Goal: Task Accomplishment & Management: Manage account settings

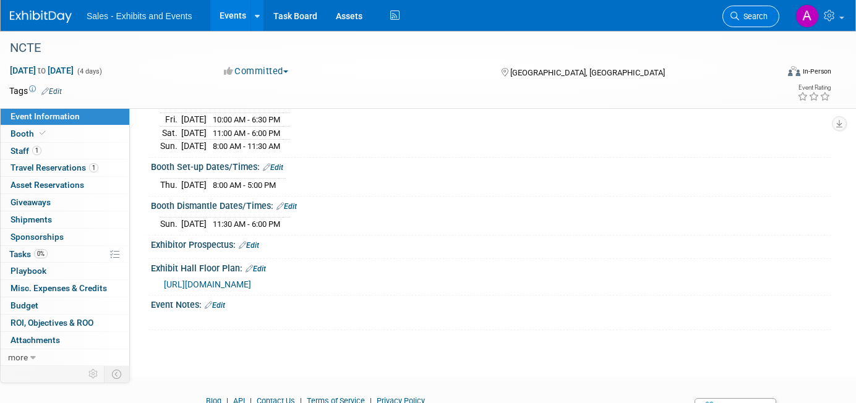
click at [750, 15] on span "Search" at bounding box center [754, 16] width 28 height 9
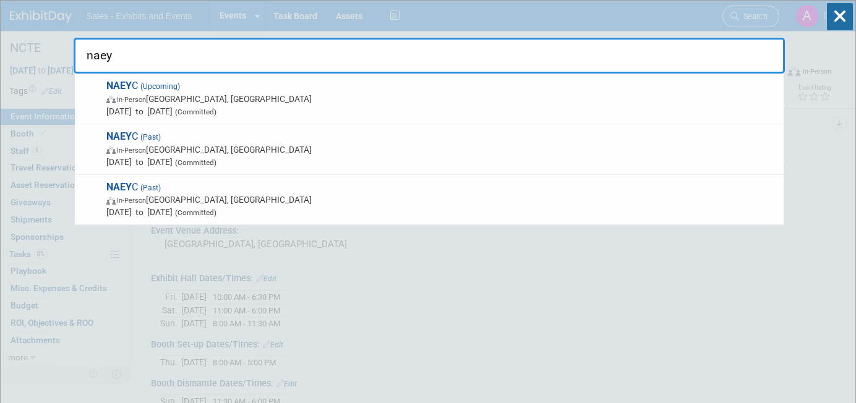
type input "naeyc"
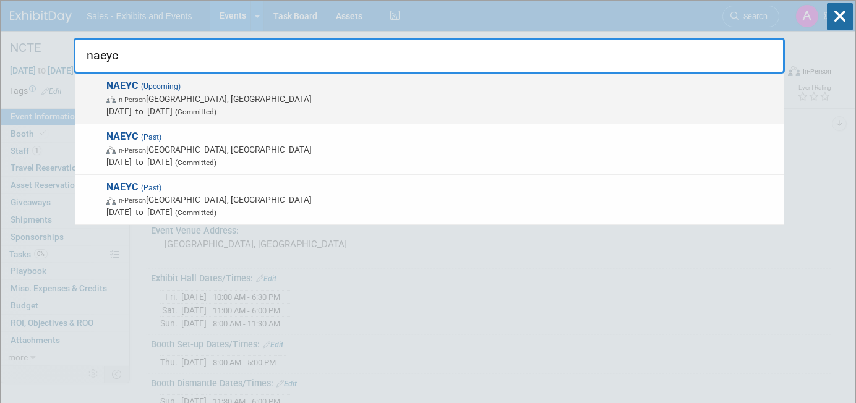
click at [373, 92] on span "NAEYC (Upcoming) In-Person Orlando, FL Nov 19, 2025 to Nov 22, 2025 (Committed)" at bounding box center [440, 99] width 675 height 38
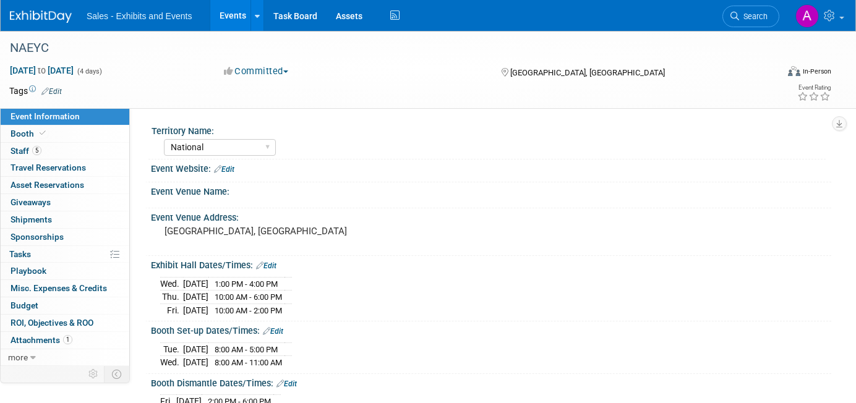
select select "National"
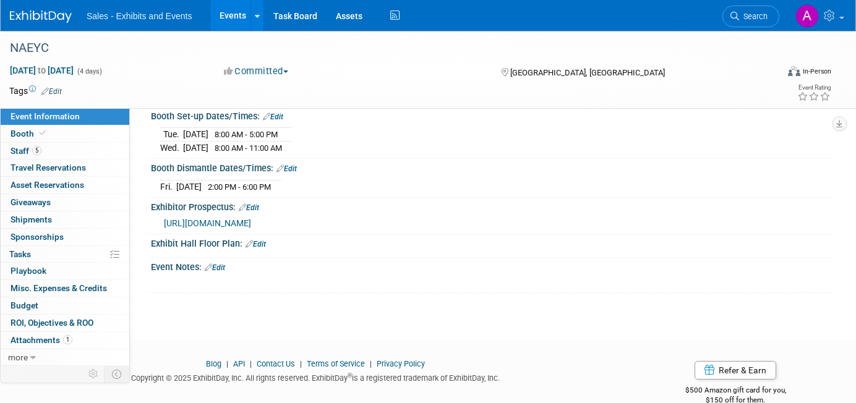
scroll to position [249, 0]
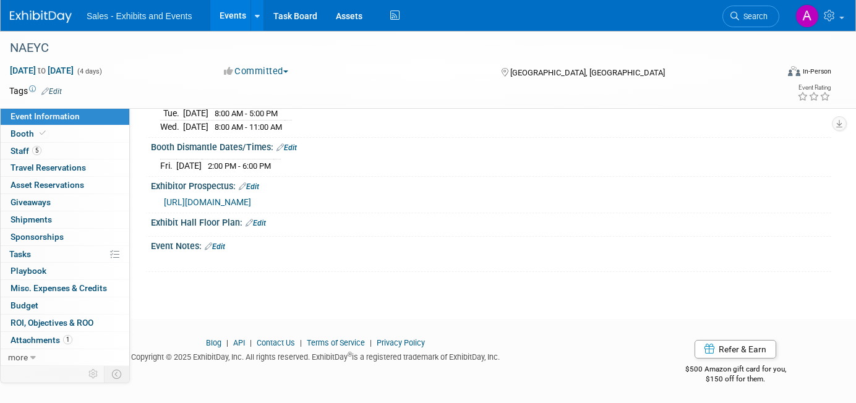
click at [251, 199] on span "[URL][DOMAIN_NAME]" at bounding box center [207, 202] width 87 height 10
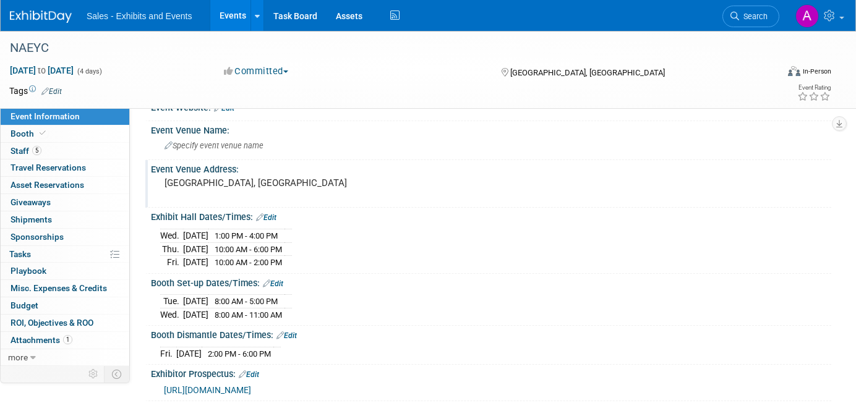
scroll to position [52, 0]
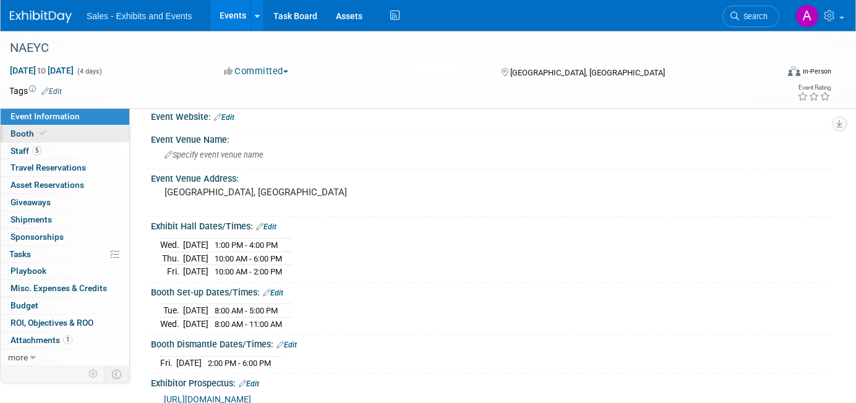
click at [59, 134] on link "Booth" at bounding box center [65, 134] width 129 height 17
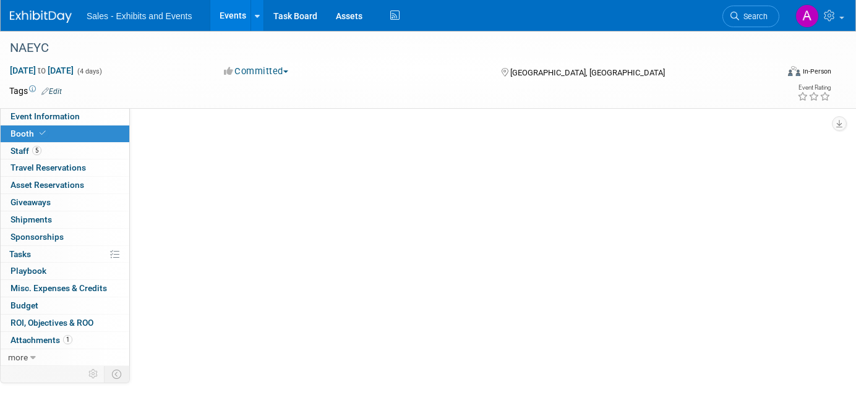
scroll to position [0, 0]
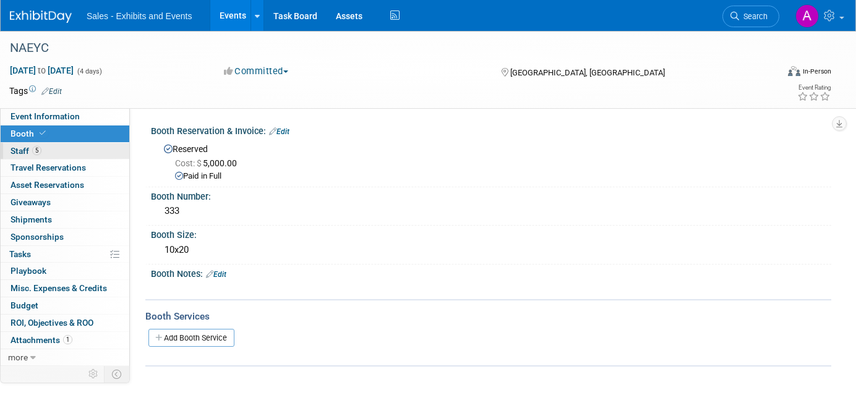
click at [59, 150] on link "5 Staff 5" at bounding box center [65, 151] width 129 height 17
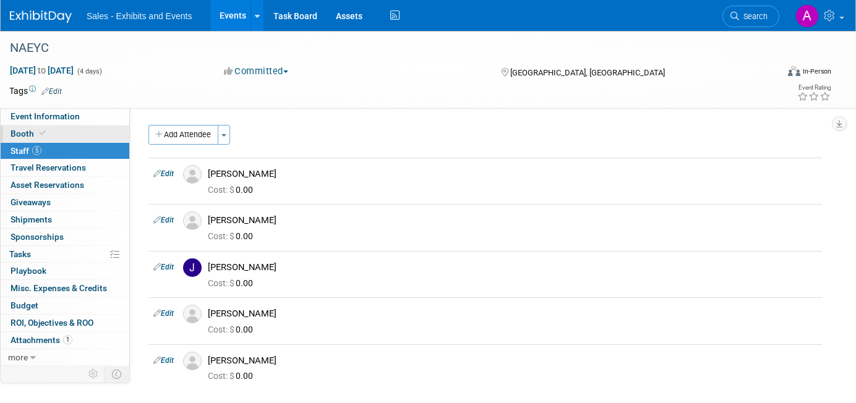
click at [74, 132] on link "Booth" at bounding box center [65, 134] width 129 height 17
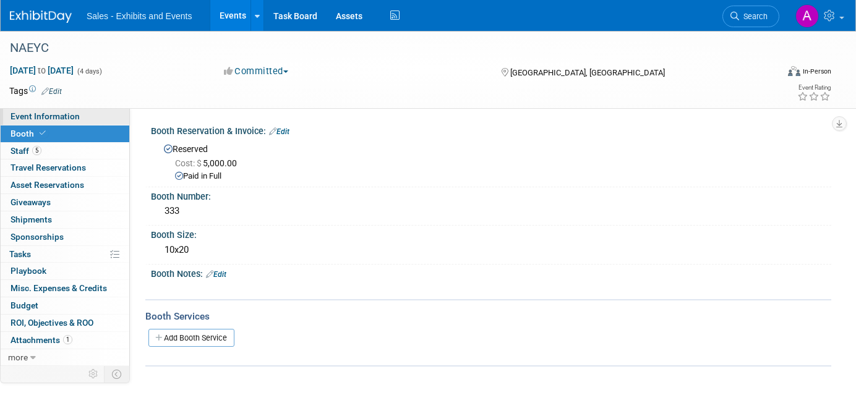
click at [77, 118] on span "Event Information" at bounding box center [45, 116] width 69 height 10
select select "National"
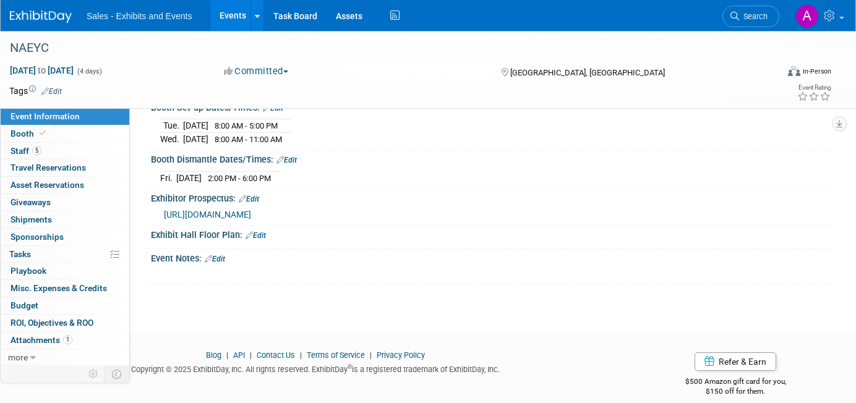
scroll to position [249, 0]
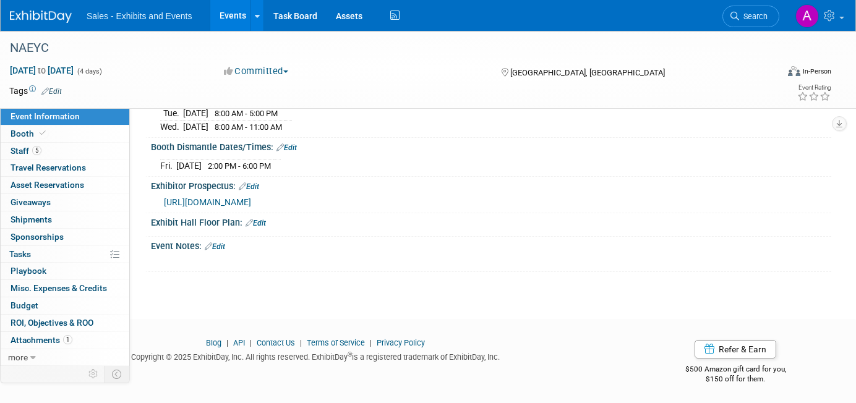
click at [265, 219] on link "Edit" at bounding box center [256, 223] width 20 height 9
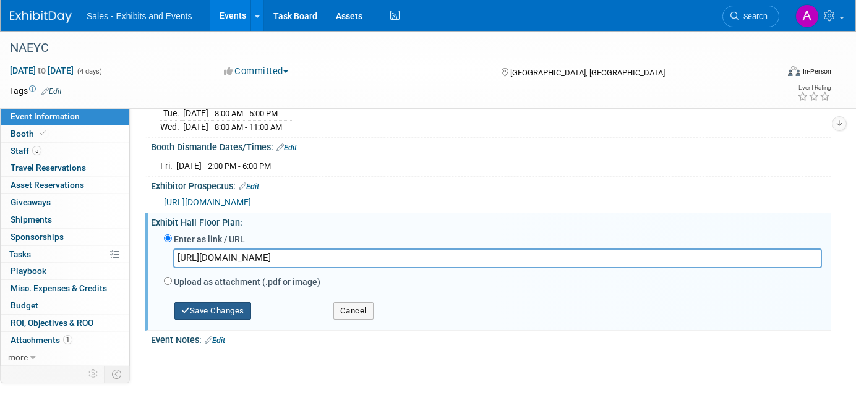
type input "[URL][DOMAIN_NAME]"
click at [228, 313] on button "Save Changes" at bounding box center [213, 311] width 77 height 17
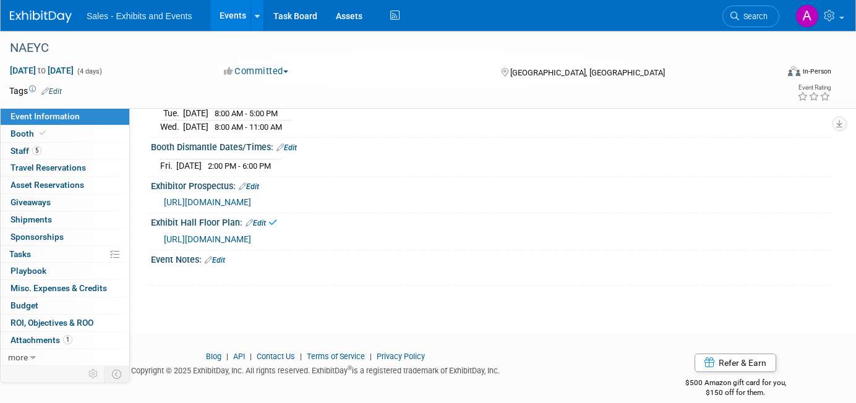
click at [223, 259] on link "Edit" at bounding box center [215, 260] width 20 height 9
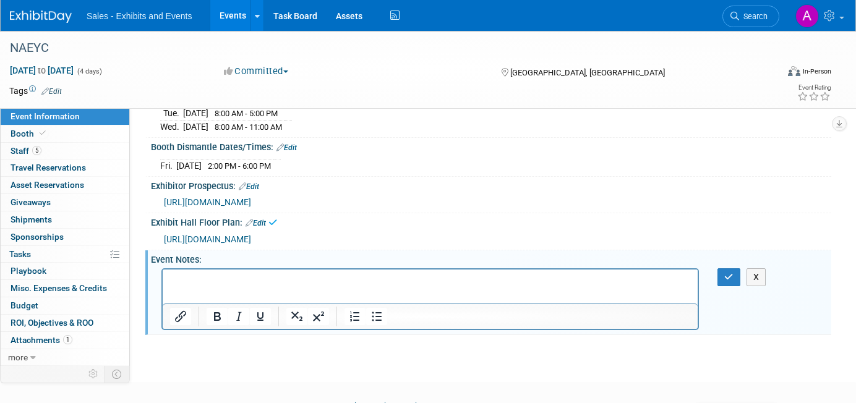
scroll to position [0, 0]
click at [731, 277] on icon "button" at bounding box center [729, 277] width 9 height 9
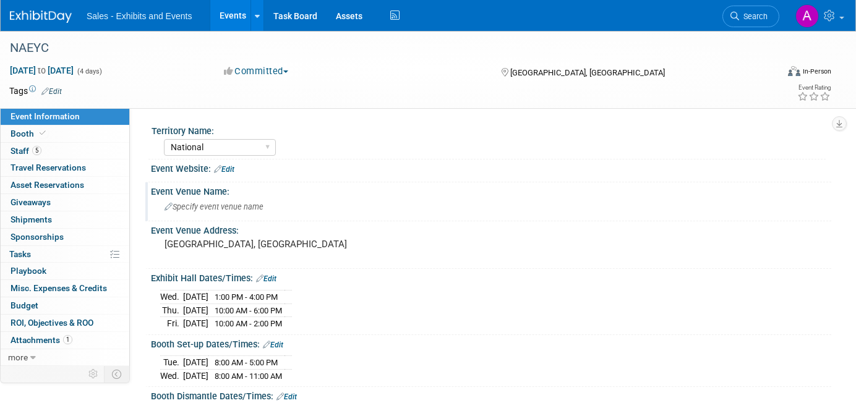
click at [223, 209] on span "Specify event venue name" at bounding box center [214, 206] width 99 height 9
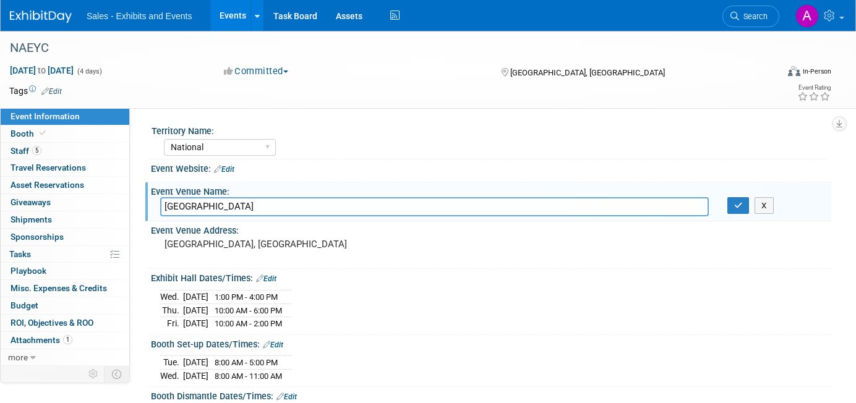
type input "[GEOGRAPHIC_DATA]"
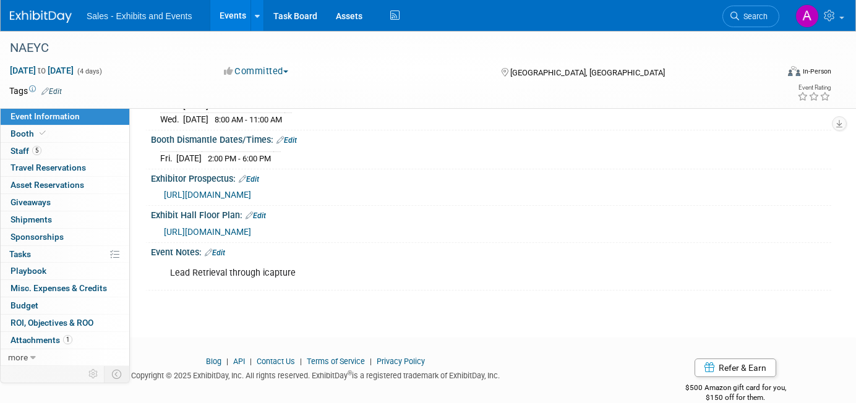
scroll to position [275, 0]
